Goal: Information Seeking & Learning: Understand process/instructions

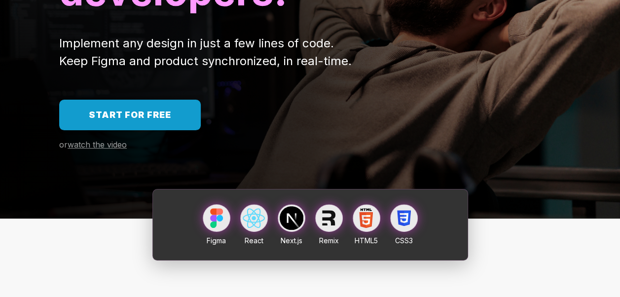
click at [120, 119] on span "Start for free" at bounding box center [130, 114] width 82 height 10
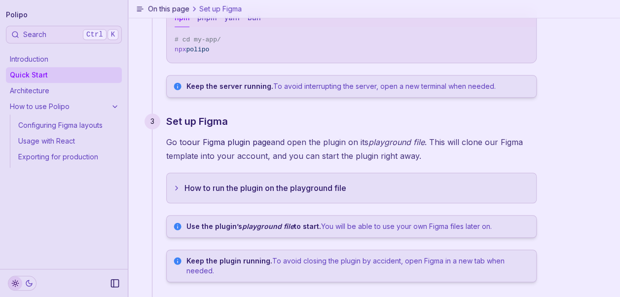
scroll to position [467, 0]
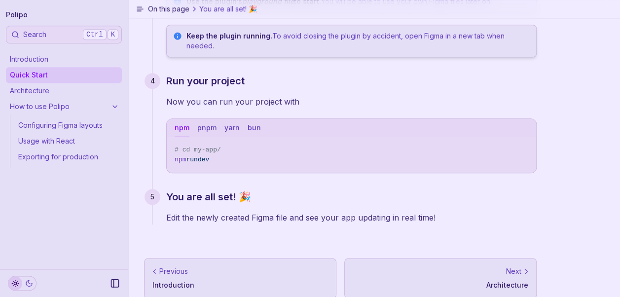
click at [513, 266] on p "Next" at bounding box center [513, 271] width 15 height 10
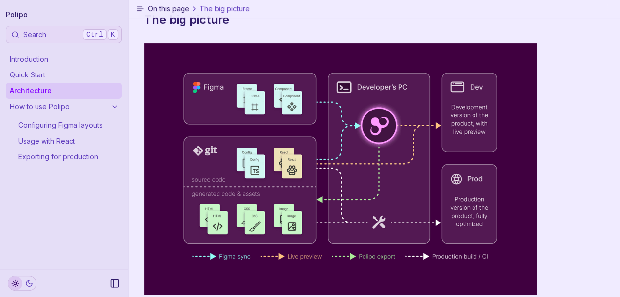
scroll to position [363, 0]
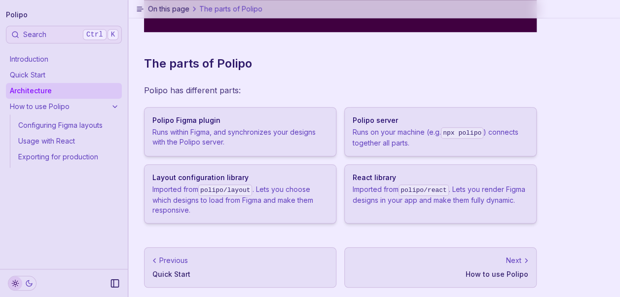
click at [473, 261] on div "Next" at bounding box center [441, 260] width 176 height 10
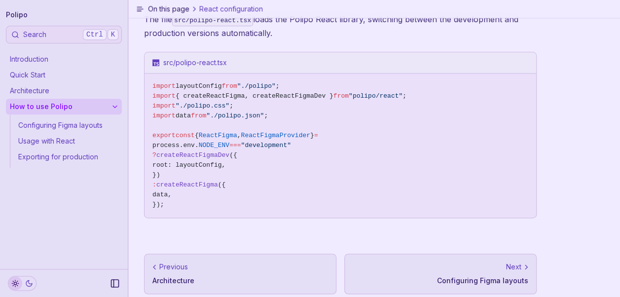
scroll to position [586, 0]
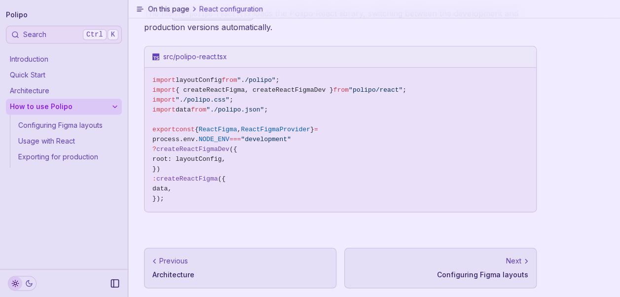
click at [515, 271] on p "Configuring Figma layouts" at bounding box center [441, 275] width 176 height 10
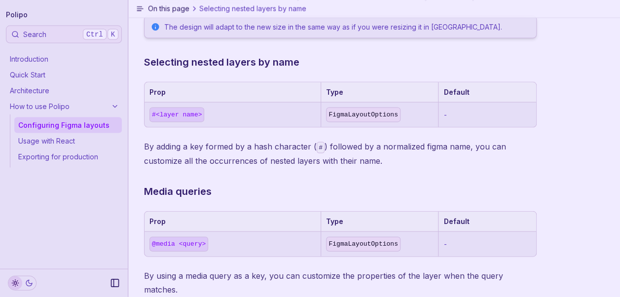
scroll to position [1005, 0]
